Goal: Navigation & Orientation: Find specific page/section

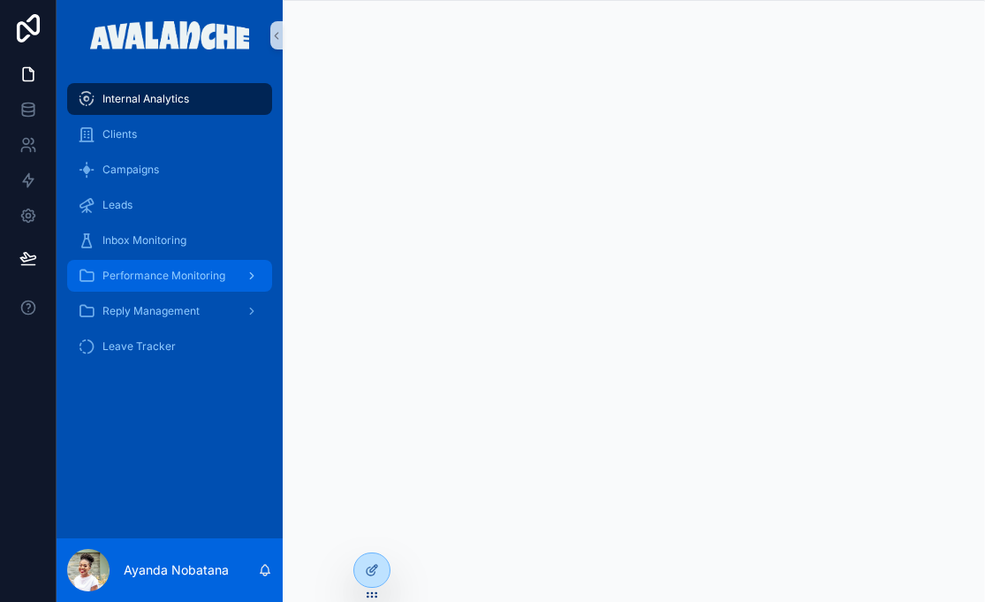
click at [261, 274] on div "scrollable content" at bounding box center [250, 275] width 23 height 28
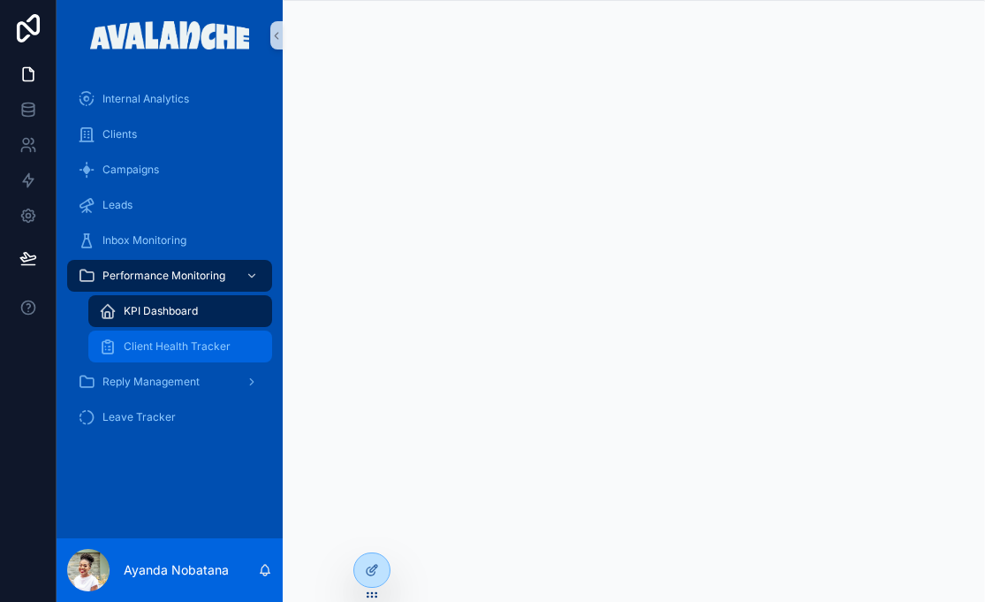
click at [214, 347] on span "Client Health Tracker" at bounding box center [177, 346] width 107 height 14
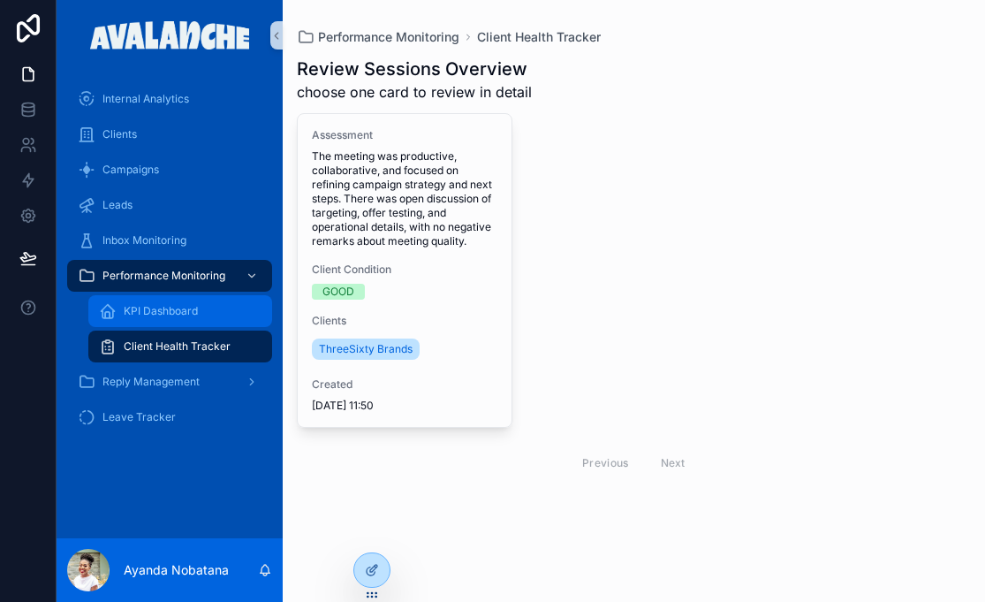
click at [190, 317] on span "KPI Dashboard" at bounding box center [161, 311] width 74 height 14
